Goal: Find specific page/section: Find specific page/section

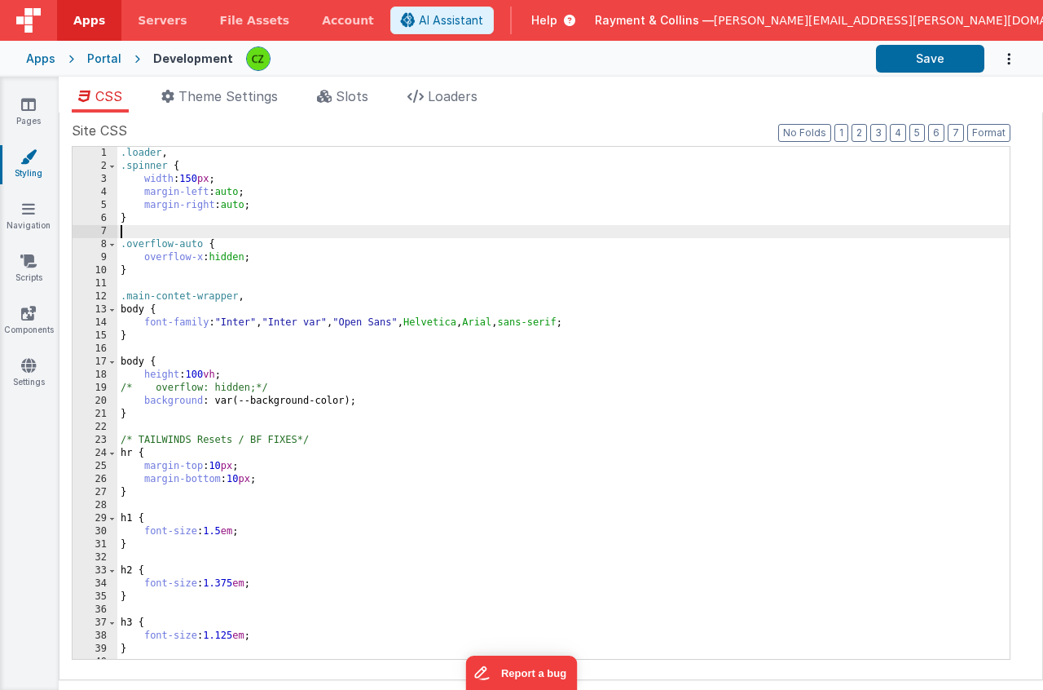
click at [280, 228] on div ".loader , .spinner { width : 150 px ; margin-left : auto ; margin-right : auto …" at bounding box center [563, 416] width 893 height 538
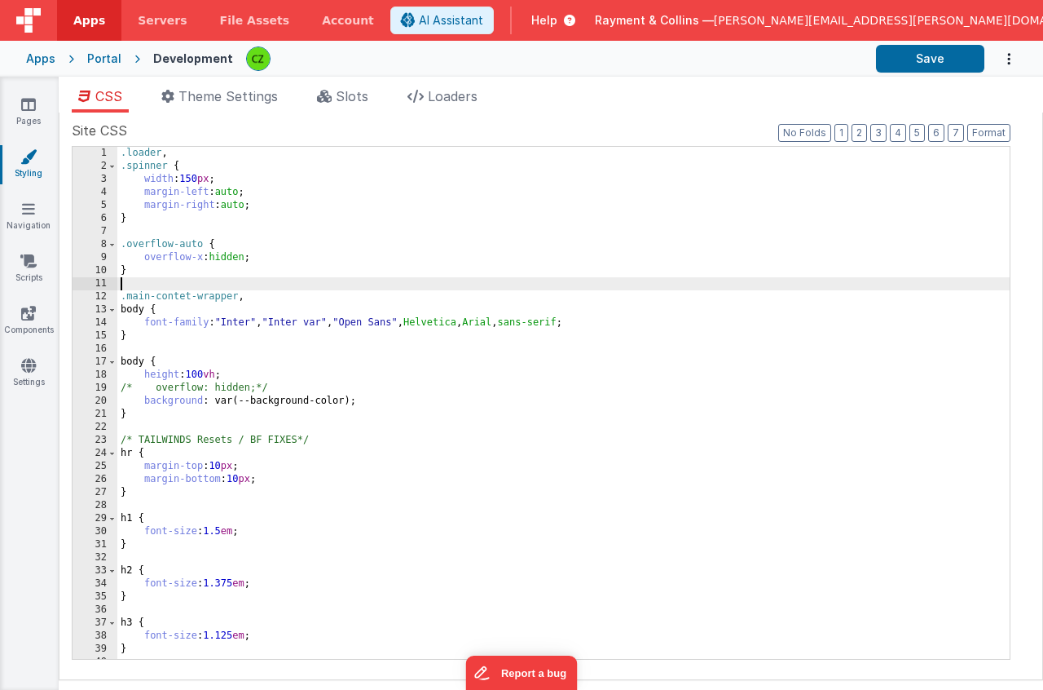
click at [544, 289] on div ".loader , .spinner { width : 150 px ; margin-left : auto ; margin-right : auto …" at bounding box center [563, 416] width 893 height 538
click at [24, 108] on icon at bounding box center [28, 104] width 15 height 16
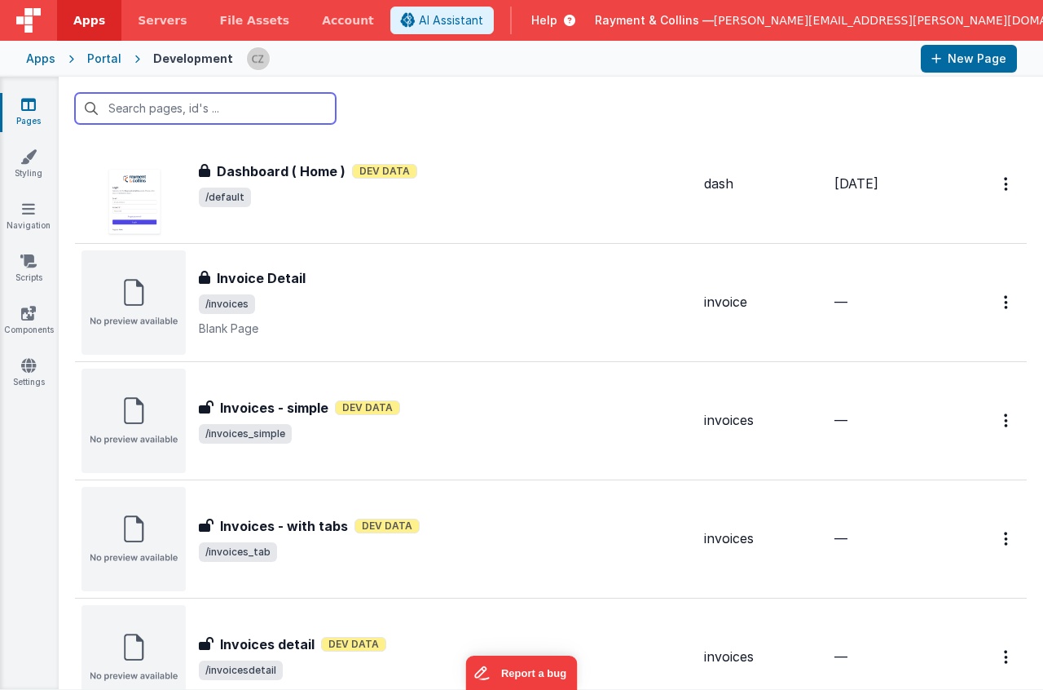
scroll to position [526, 0]
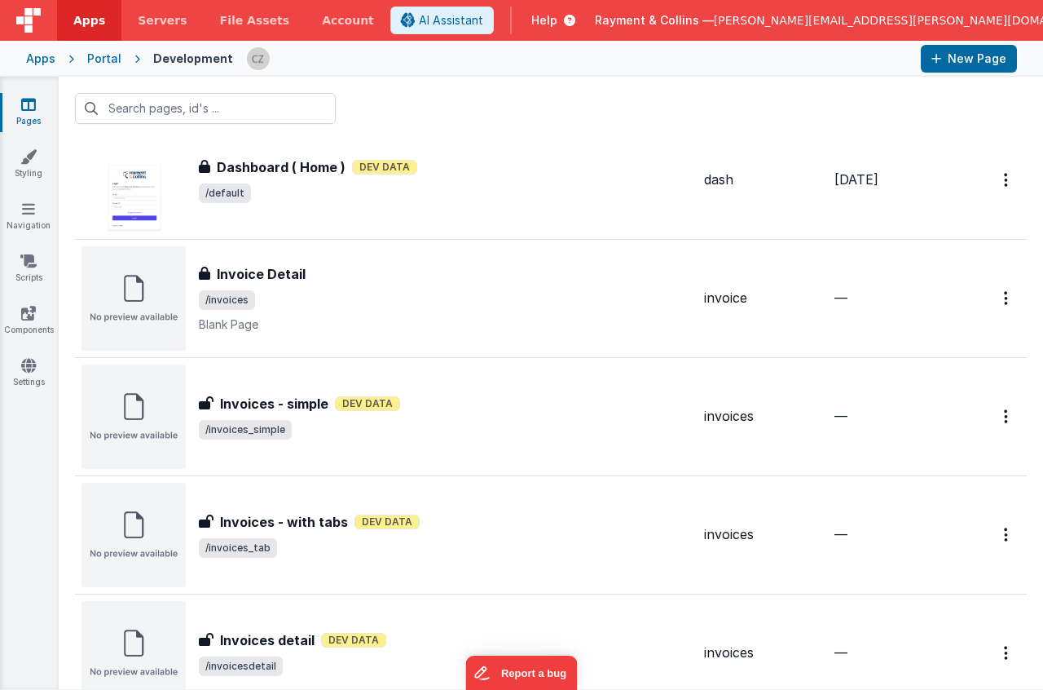
click at [465, 101] on div at bounding box center [551, 109] width 985 height 64
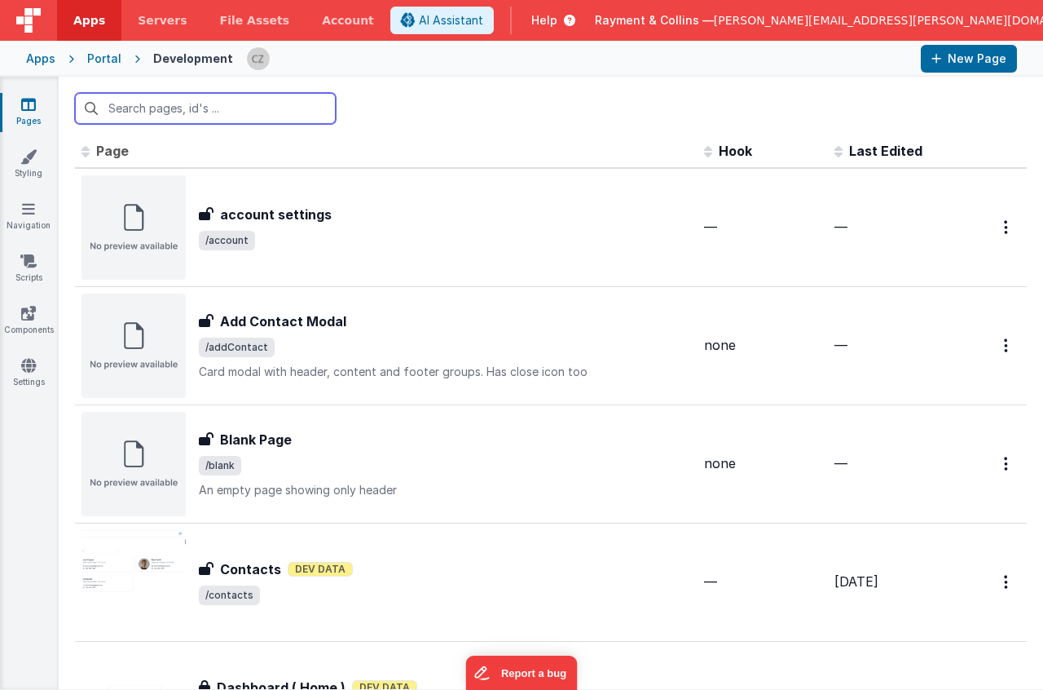
scroll to position [0, 0]
